Goal: Find specific page/section: Find specific page/section

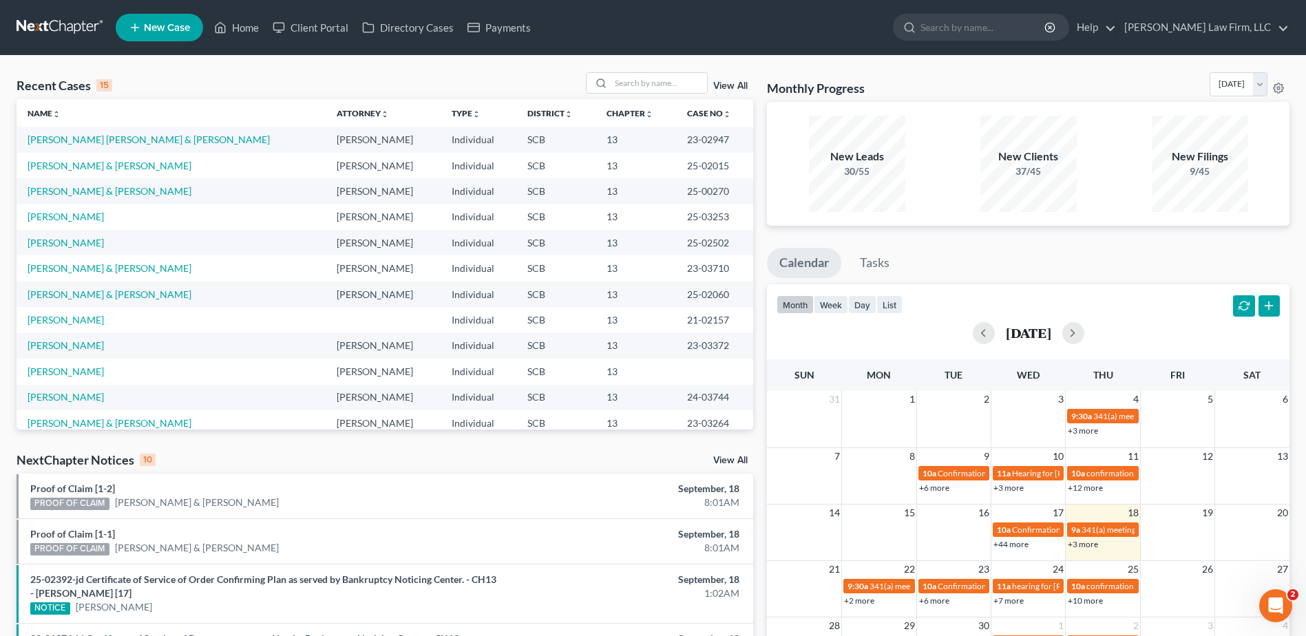
click at [97, 18] on link at bounding box center [61, 27] width 88 height 25
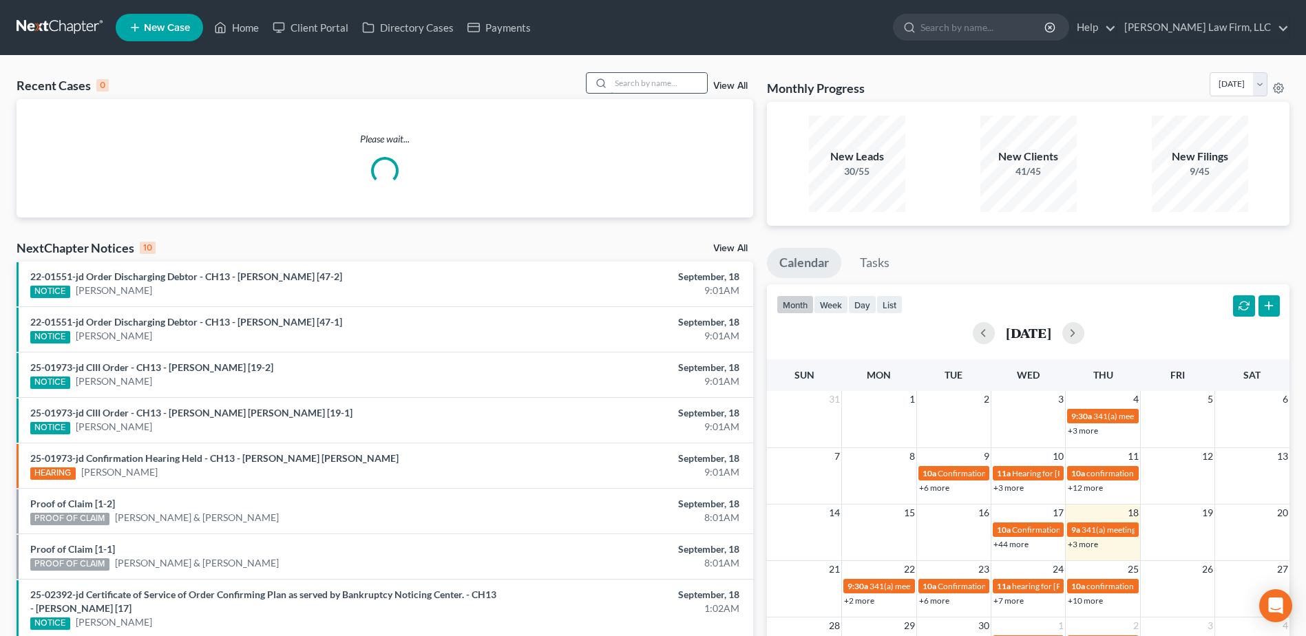
click at [668, 76] on input "search" at bounding box center [659, 83] width 96 height 20
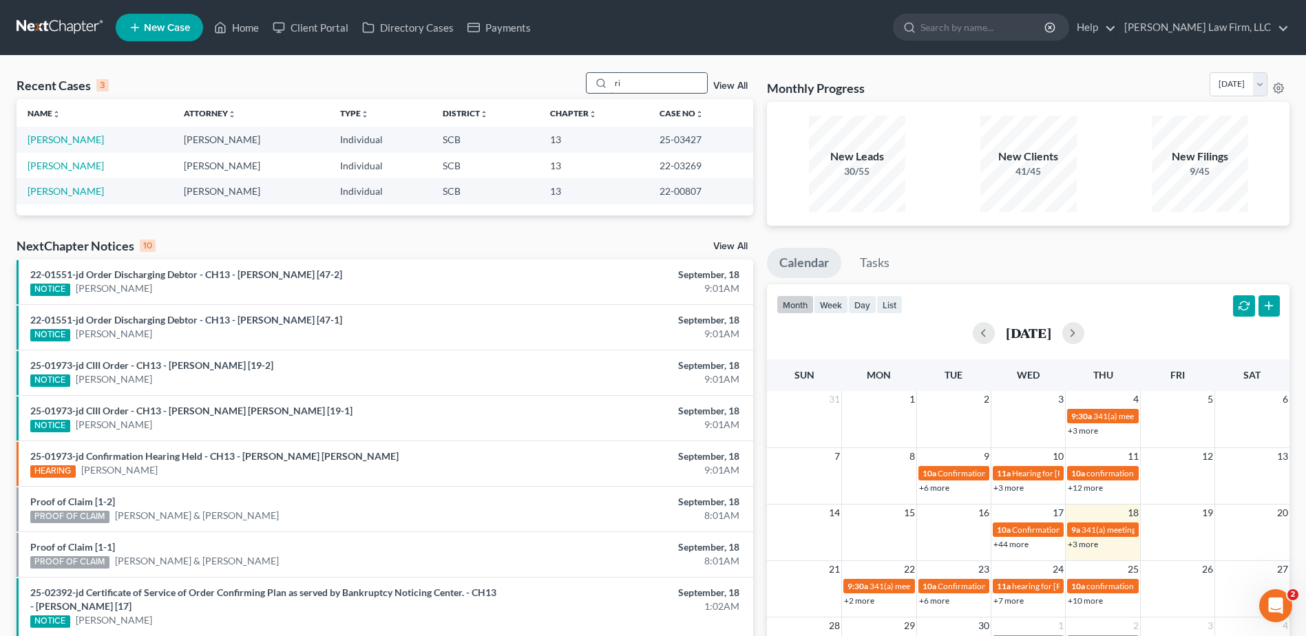
type input "r"
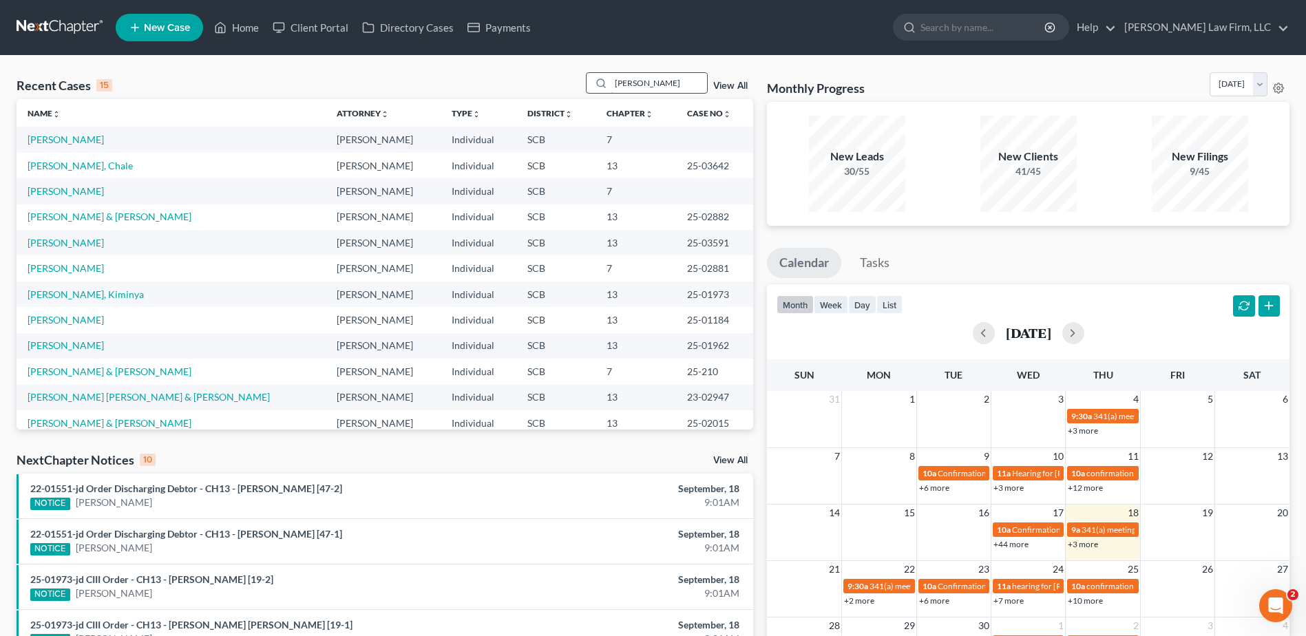
type input "Akeem"
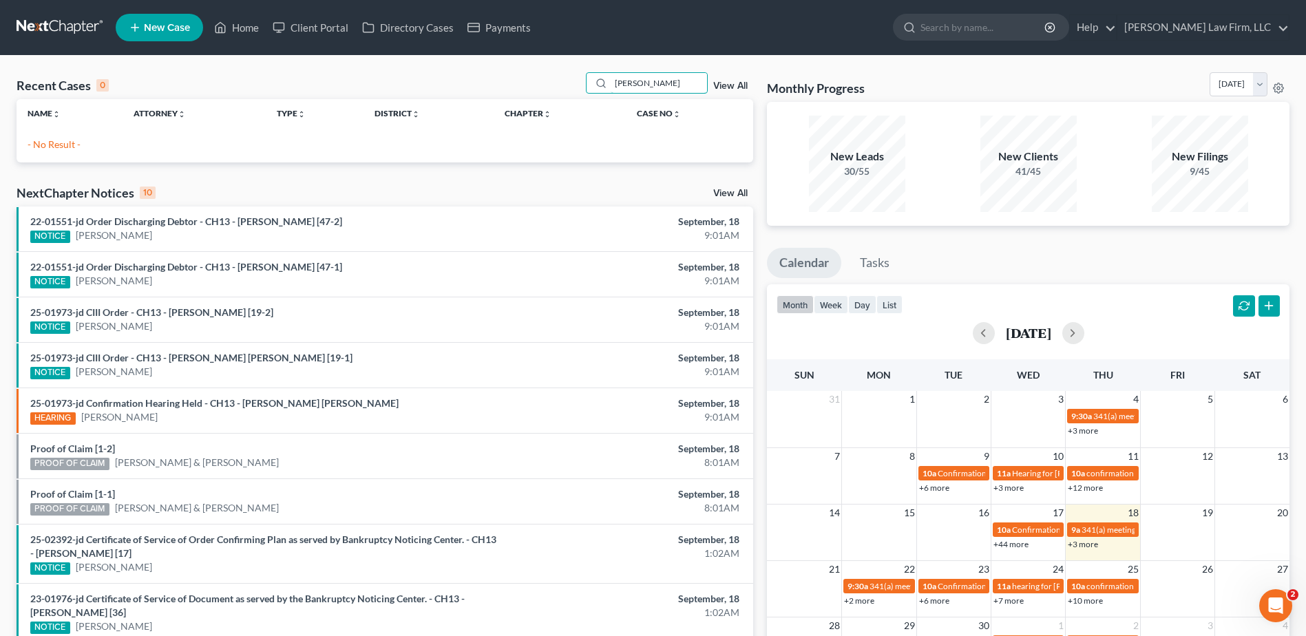
drag, startPoint x: 681, startPoint y: 78, endPoint x: 578, endPoint y: 87, distance: 103.6
click at [578, 87] on div "Recent Cases 0 Akeem View All" at bounding box center [385, 85] width 737 height 27
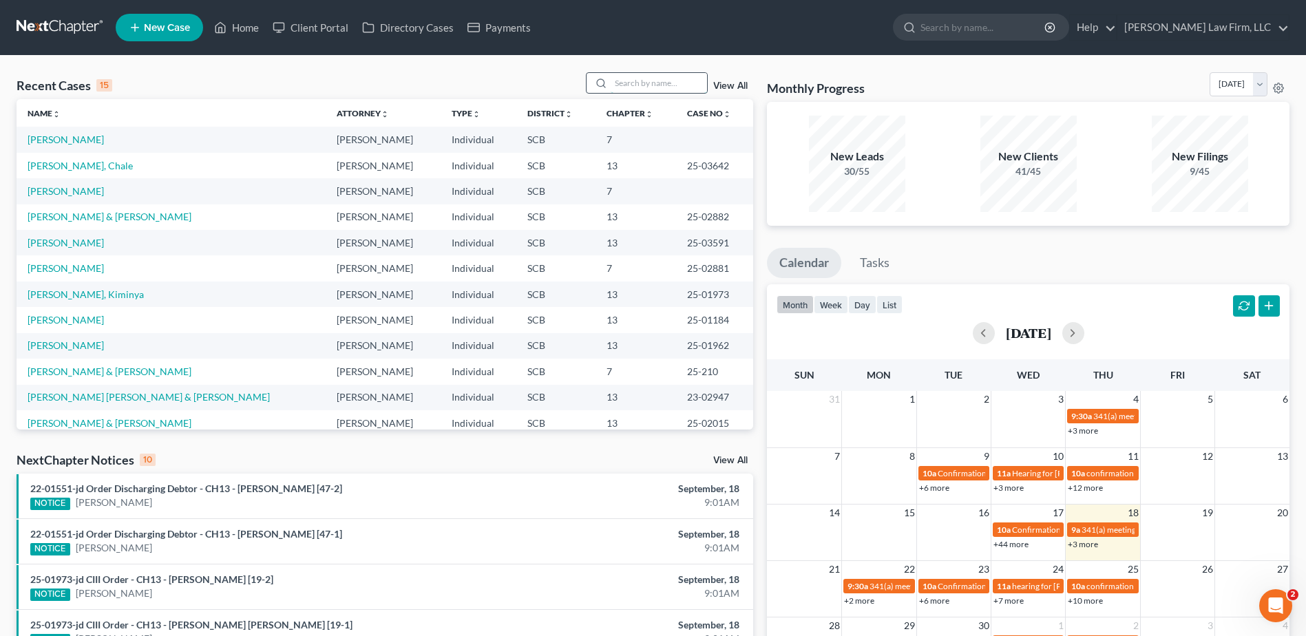
click at [655, 74] on input "search" at bounding box center [659, 83] width 96 height 20
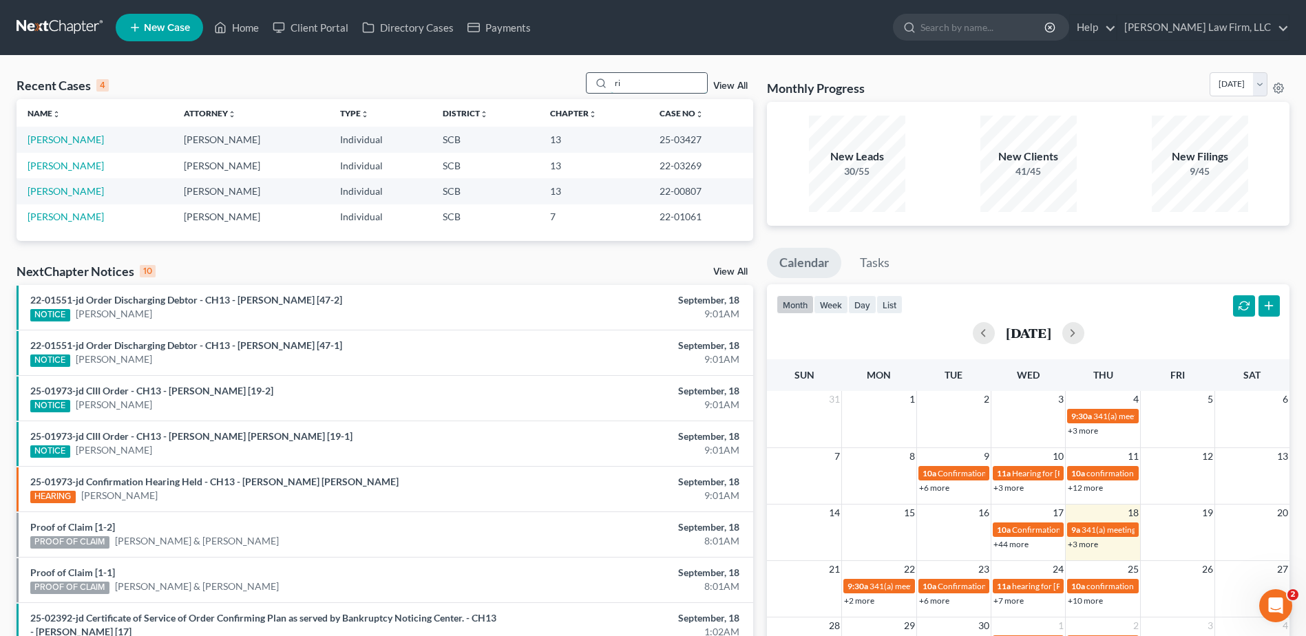
type input "r"
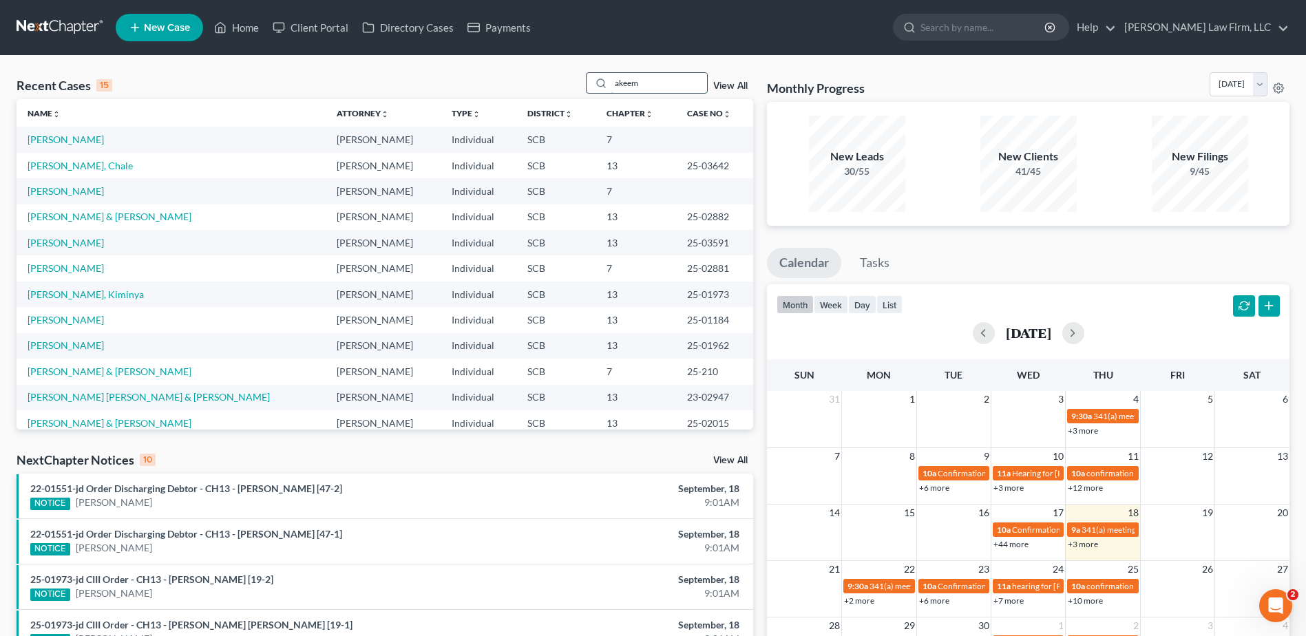
type input "akeem"
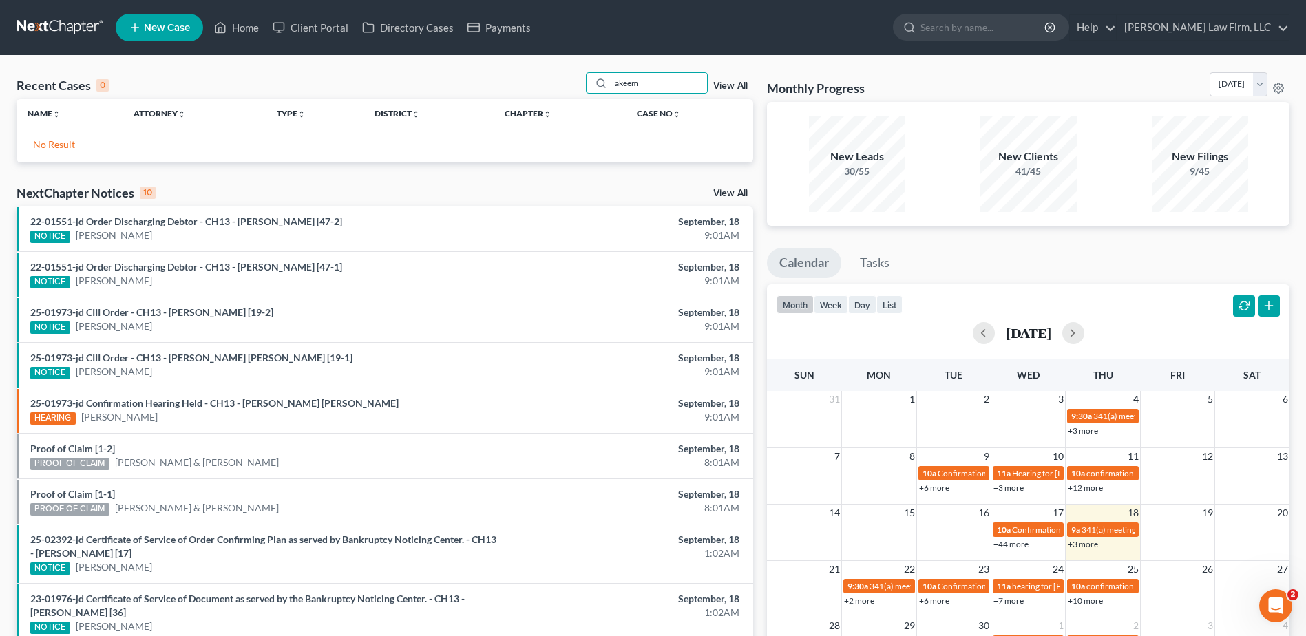
click at [64, 21] on link at bounding box center [61, 27] width 88 height 25
